Goal: Task Accomplishment & Management: Manage account settings

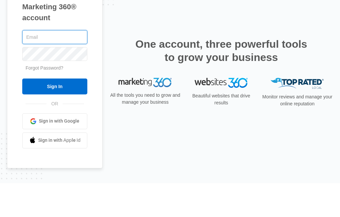
type input "[EMAIL_ADDRESS][DOMAIN_NAME]"
click at [54, 113] on input "Sign In" at bounding box center [54, 121] width 65 height 16
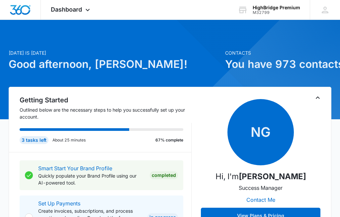
click at [39, 144] on div "3 tasks left" at bounding box center [34, 140] width 29 height 8
click at [261, 13] on div "M32799" at bounding box center [276, 12] width 47 height 5
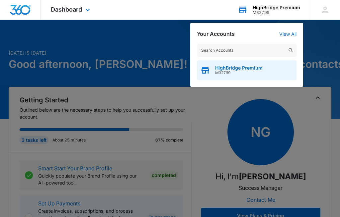
click at [241, 70] on span "HighBridge Premium" at bounding box center [238, 67] width 47 height 5
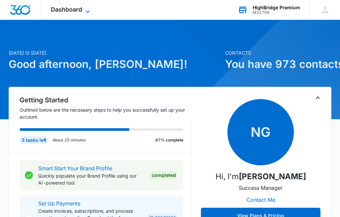
click at [88, 9] on icon at bounding box center [88, 12] width 8 height 8
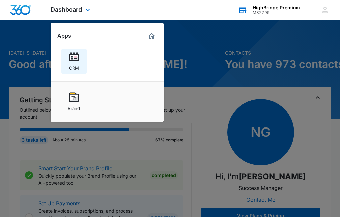
click at [75, 61] on img at bounding box center [74, 57] width 10 height 10
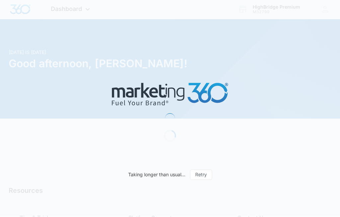
scroll to position [0, 0]
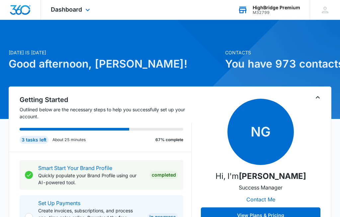
click at [261, 10] on div "M32799" at bounding box center [276, 12] width 47 height 5
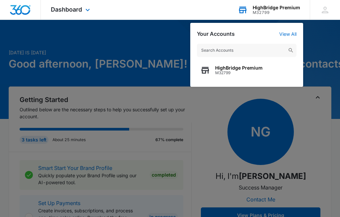
scroll to position [0, 0]
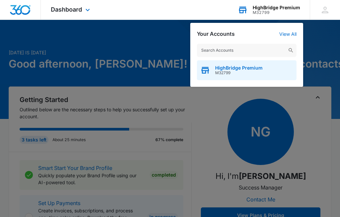
click at [249, 71] on span "M32799" at bounding box center [238, 73] width 47 height 5
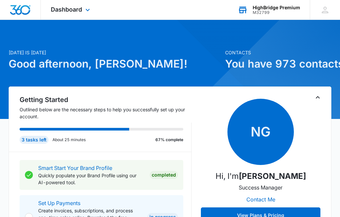
scroll to position [0, 0]
click at [84, 10] on icon at bounding box center [88, 12] width 8 height 8
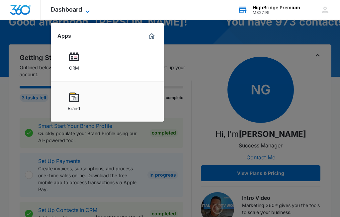
scroll to position [42, 0]
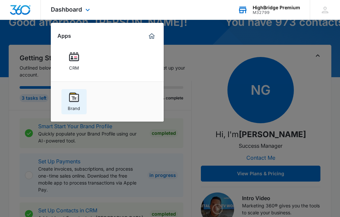
click at [72, 101] on img at bounding box center [74, 98] width 10 height 10
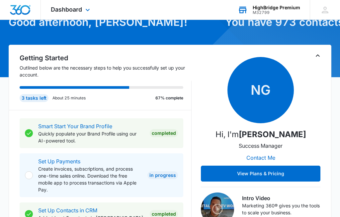
scroll to position [0, 0]
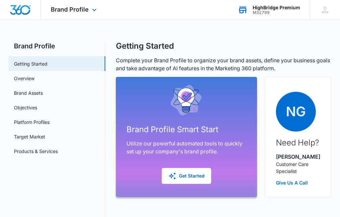
scroll to position [0, 0]
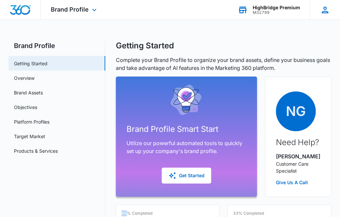
click at [326, 12] on icon at bounding box center [325, 10] width 7 height 7
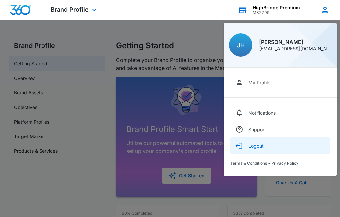
click at [261, 149] on button "Logout" at bounding box center [280, 146] width 100 height 17
